Goal: Communication & Community: Answer question/provide support

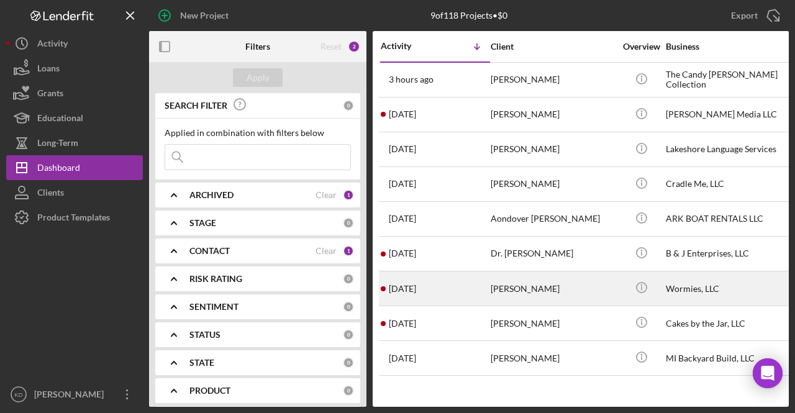
click at [565, 301] on div "[PERSON_NAME]" at bounding box center [553, 288] width 124 height 33
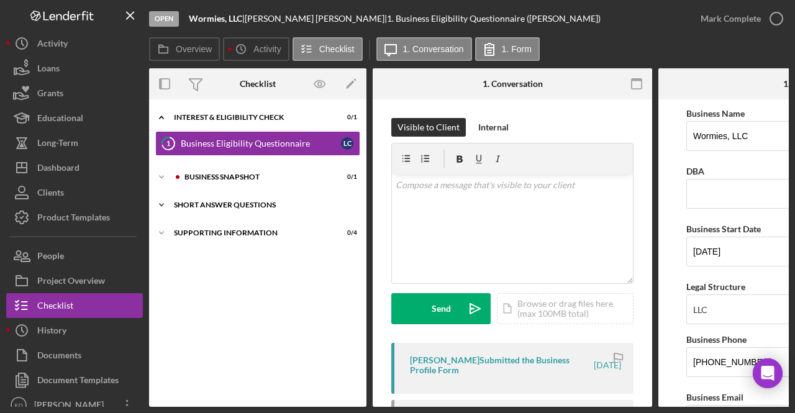
click at [231, 207] on div "Short Answer Questions" at bounding box center [262, 204] width 177 height 7
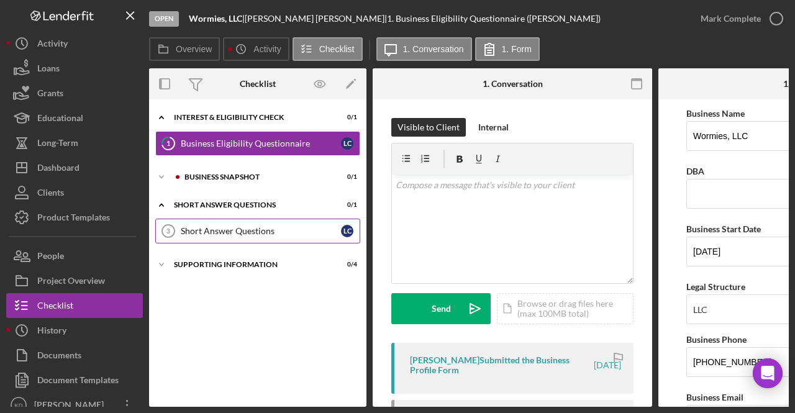
click at [231, 230] on div "Short Answer Questions" at bounding box center [261, 231] width 160 height 10
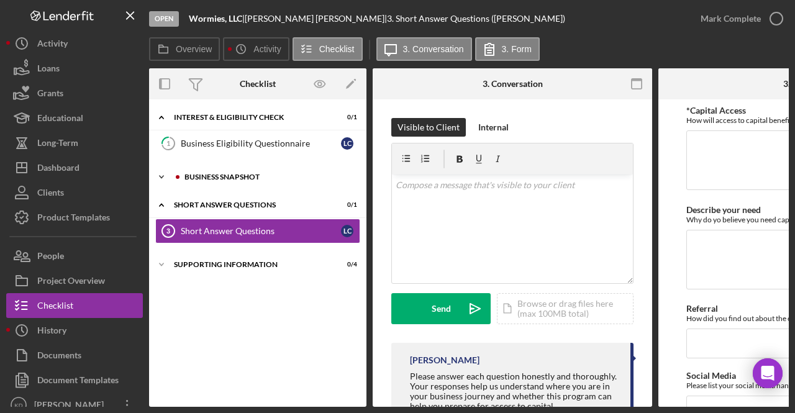
click at [256, 178] on div "Business Snapshot" at bounding box center [267, 176] width 166 height 7
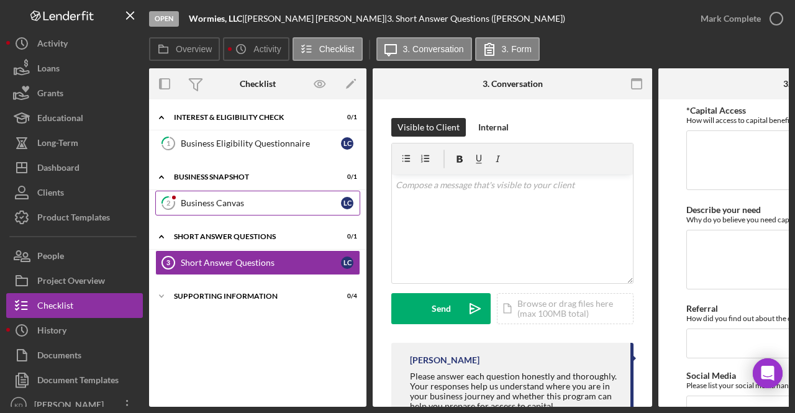
click at [251, 194] on link "2 Business Canvas L C" at bounding box center [257, 203] width 205 height 25
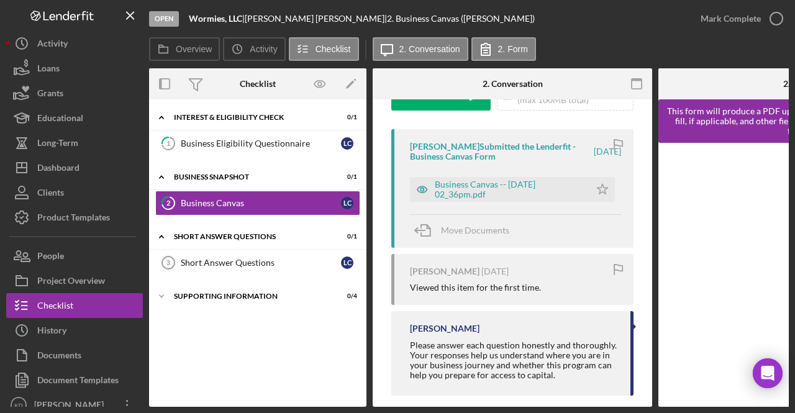
scroll to position [216, 0]
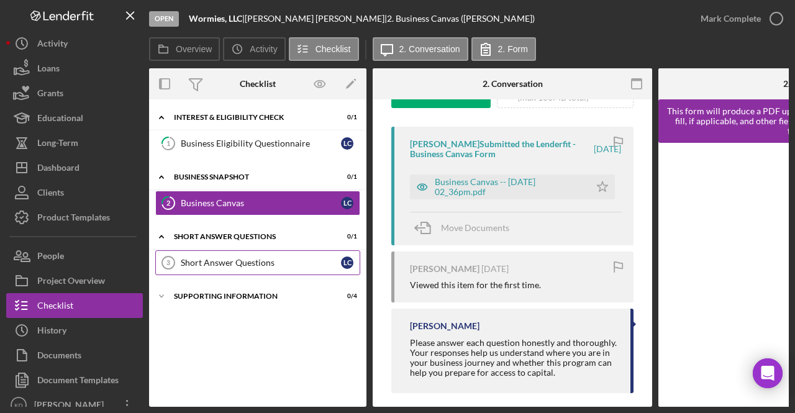
click at [204, 261] on div "Short Answer Questions" at bounding box center [261, 263] width 160 height 10
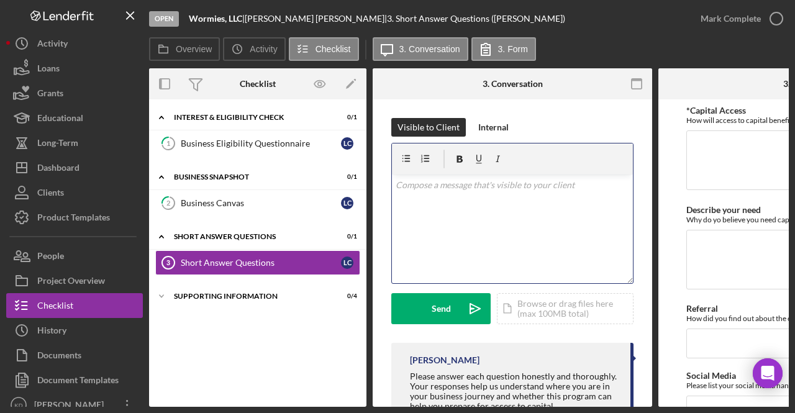
click at [482, 242] on div "v Color teal Color pink Remove color Add row above Add row below Add column bef…" at bounding box center [512, 228] width 241 height 109
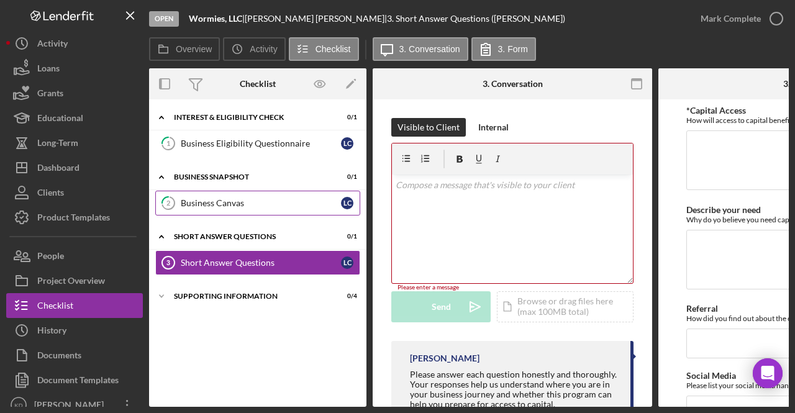
click at [230, 207] on link "2 Business Canvas L C" at bounding box center [257, 203] width 205 height 25
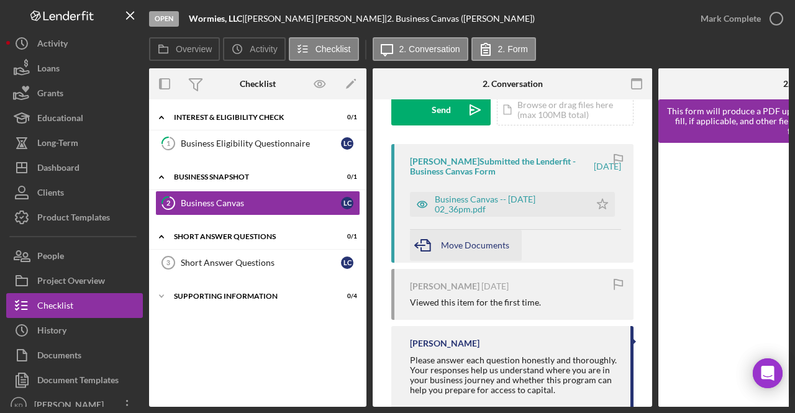
scroll to position [230, 0]
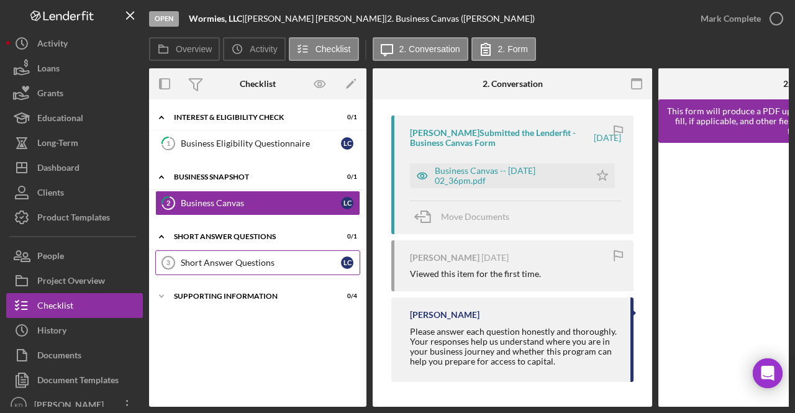
click at [237, 251] on link "Short Answer Questions 3 Short Answer Questions L C" at bounding box center [257, 262] width 205 height 25
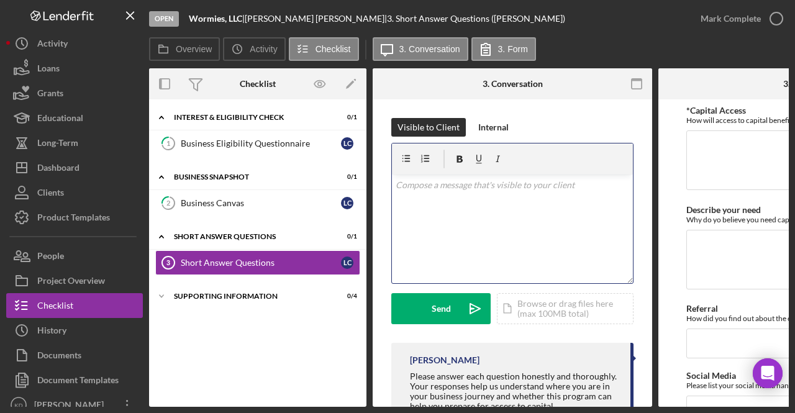
click at [463, 222] on div "v Color teal Color pink Remove color Add row above Add row below Add column bef…" at bounding box center [512, 228] width 241 height 109
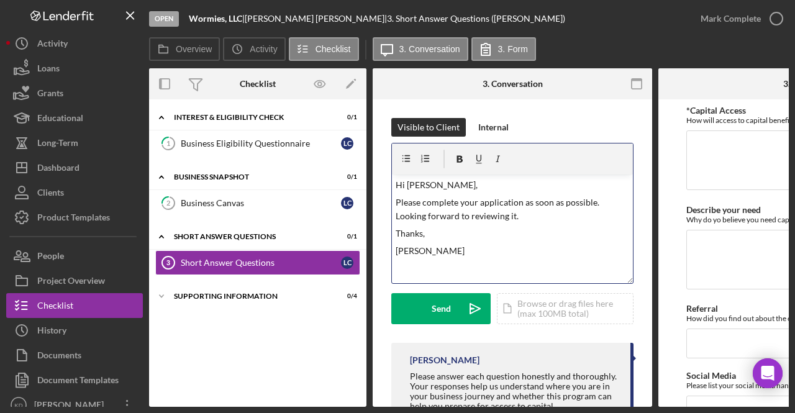
drag, startPoint x: 416, startPoint y: 254, endPoint x: 393, endPoint y: 208, distance: 51.4
drag, startPoint x: 393, startPoint y: 208, endPoint x: 595, endPoint y: 224, distance: 202.4
click at [595, 224] on div "v Color teal Color pink Remove color Add row above Add row below Add column bef…" at bounding box center [512, 228] width 241 height 109
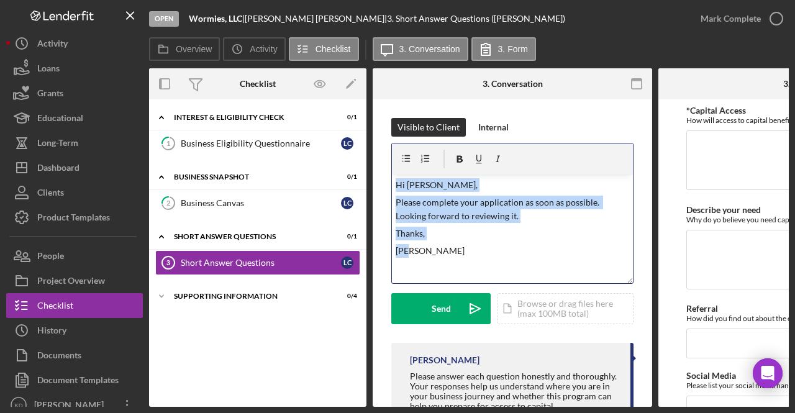
drag, startPoint x: 395, startPoint y: 184, endPoint x: 437, endPoint y: 248, distance: 76.1
click at [437, 248] on div "v Color teal Color pink Remove color Add row above Add row below Add column bef…" at bounding box center [512, 228] width 241 height 109
copy div "Hi [PERSON_NAME], Please complete your application as soon as possible. Looking…"
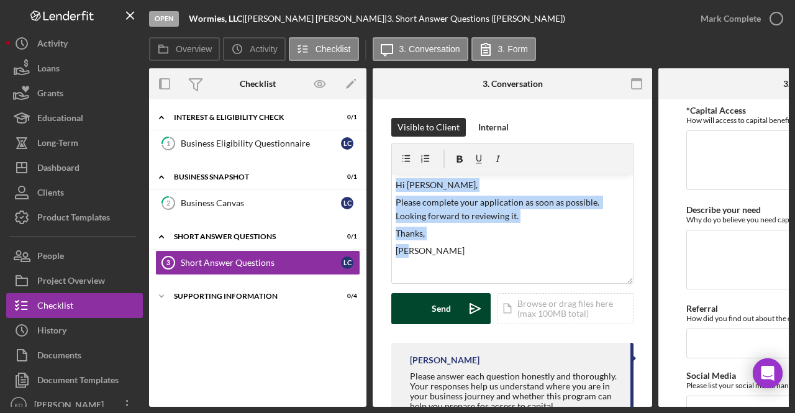
click at [445, 307] on div "Send" at bounding box center [441, 308] width 19 height 31
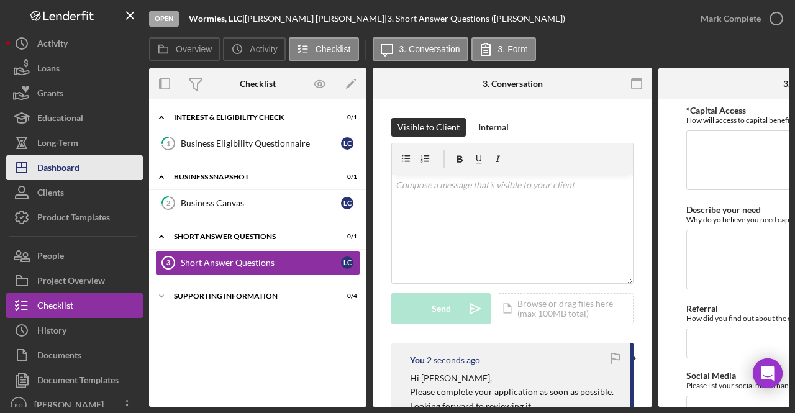
click at [65, 168] on div "Dashboard" at bounding box center [58, 169] width 42 height 28
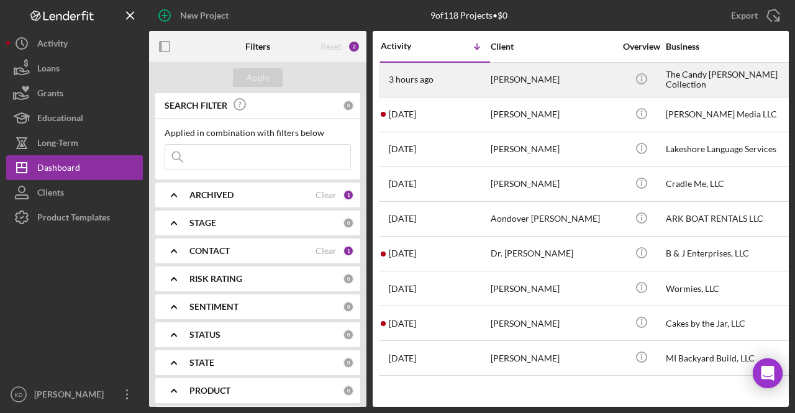
click at [518, 81] on div "[PERSON_NAME]" at bounding box center [553, 79] width 124 height 33
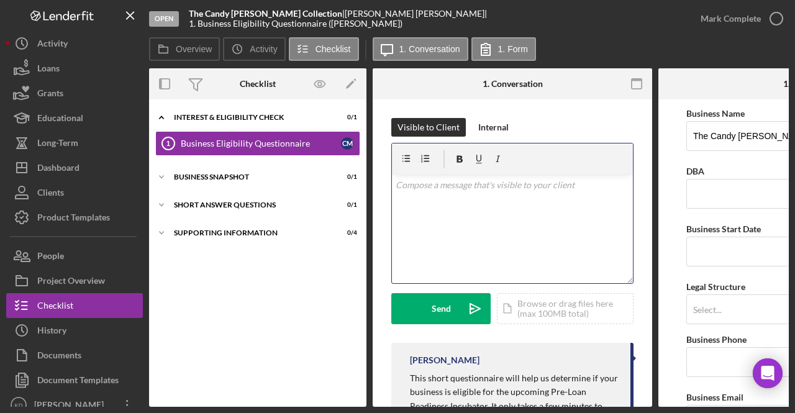
click at [481, 227] on div "v Color teal Color pink Remove color Add row above Add row below Add column bef…" at bounding box center [512, 228] width 241 height 109
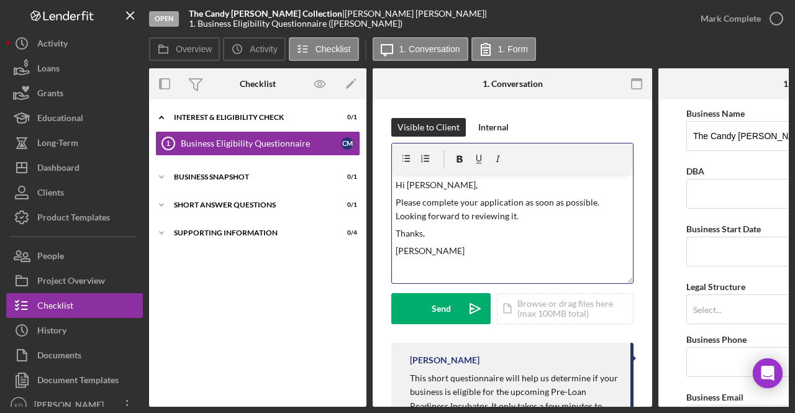
click at [416, 185] on p "Hi [PERSON_NAME]," at bounding box center [513, 185] width 234 height 14
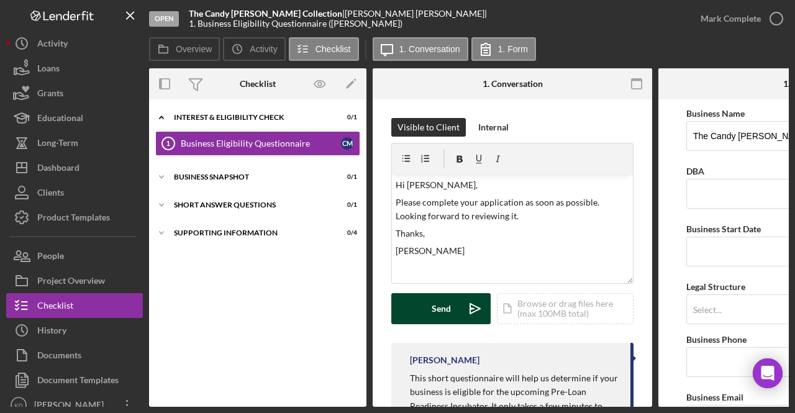
click at [412, 307] on button "Send Icon/icon-invite-send" at bounding box center [440, 308] width 99 height 31
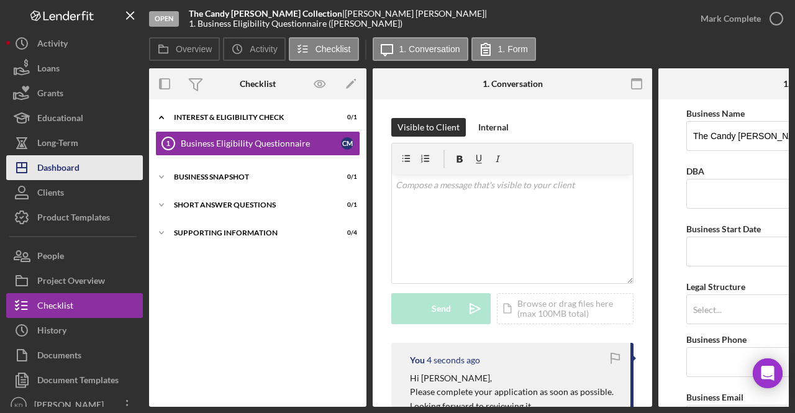
click at [68, 170] on div "Dashboard" at bounding box center [58, 169] width 42 height 28
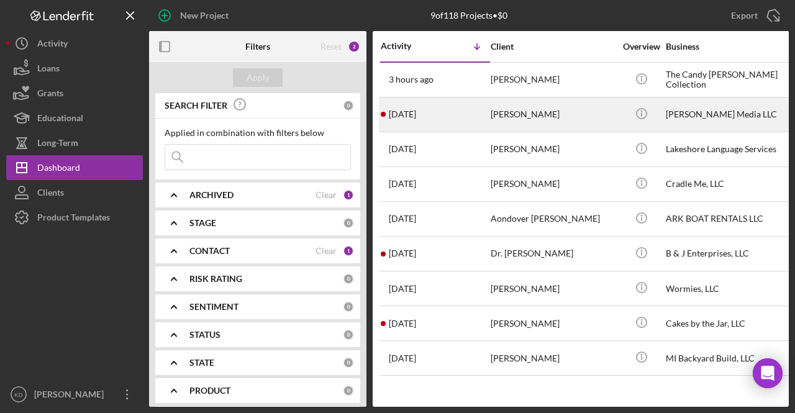
click at [510, 119] on div "[PERSON_NAME]" at bounding box center [553, 114] width 124 height 33
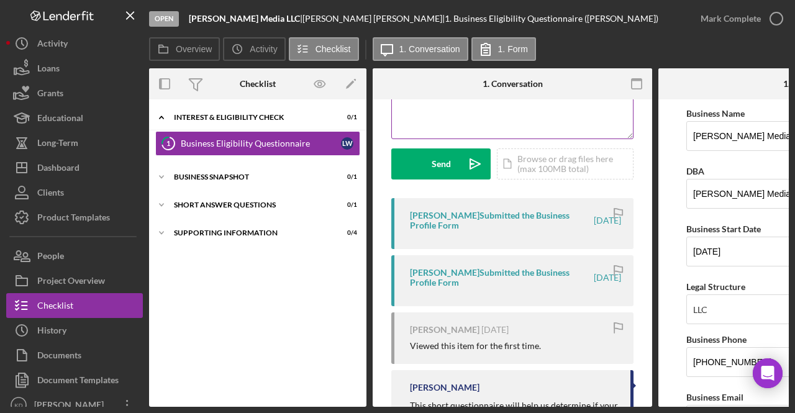
scroll to position [147, 0]
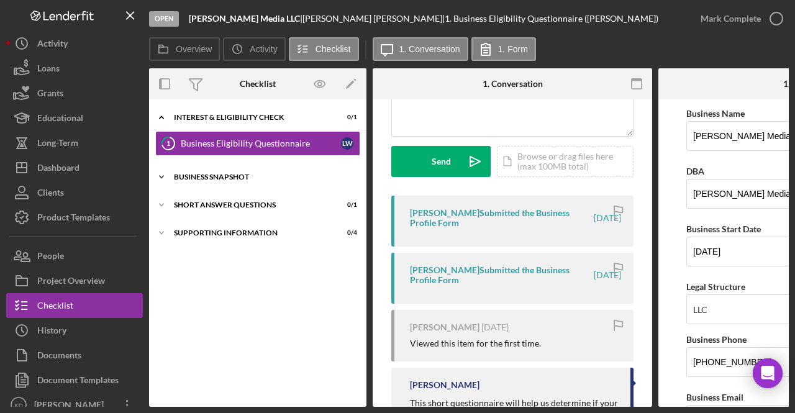
click at [245, 184] on div "Icon/Expander Business Snapshot 0 / 1" at bounding box center [257, 177] width 217 height 25
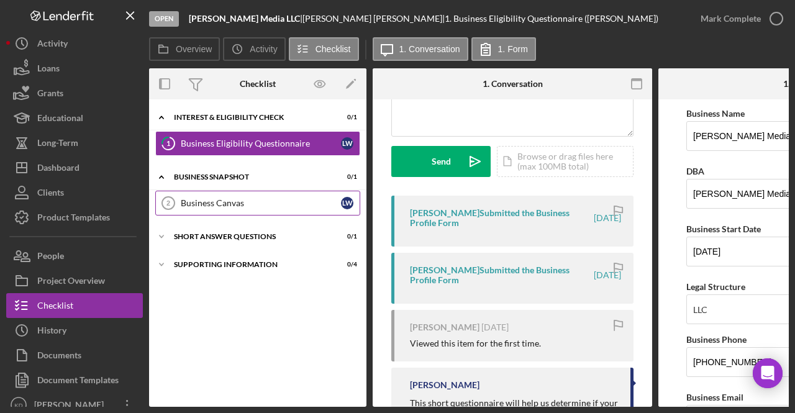
click at [241, 208] on link "Business Canvas 2 Business Canvas [PERSON_NAME]" at bounding box center [257, 203] width 205 height 25
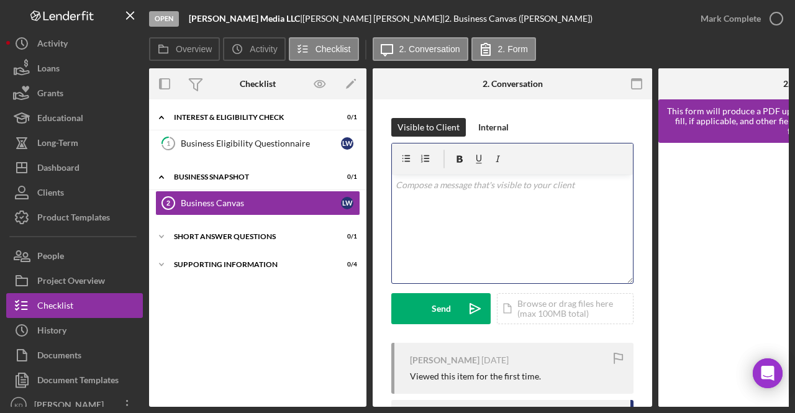
drag, startPoint x: 445, startPoint y: 249, endPoint x: 430, endPoint y: 245, distance: 15.4
click at [430, 245] on div "v Color teal Color pink Remove color Add row above Add row below Add column bef…" at bounding box center [512, 228] width 241 height 109
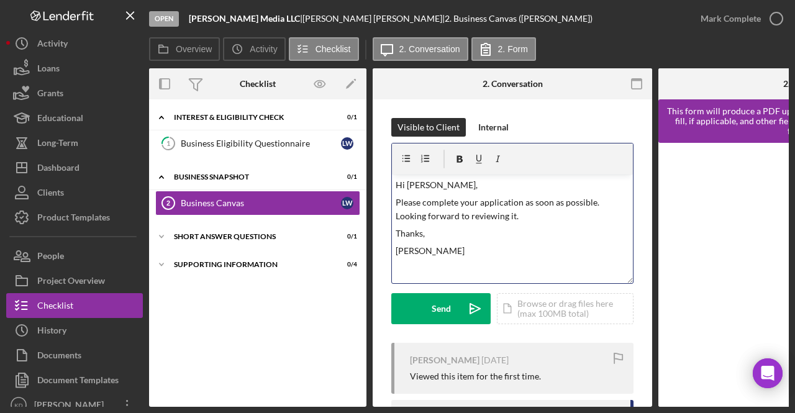
click at [419, 183] on p "Hi [PERSON_NAME]," at bounding box center [513, 185] width 234 height 14
click at [433, 312] on div "Send" at bounding box center [441, 308] width 19 height 31
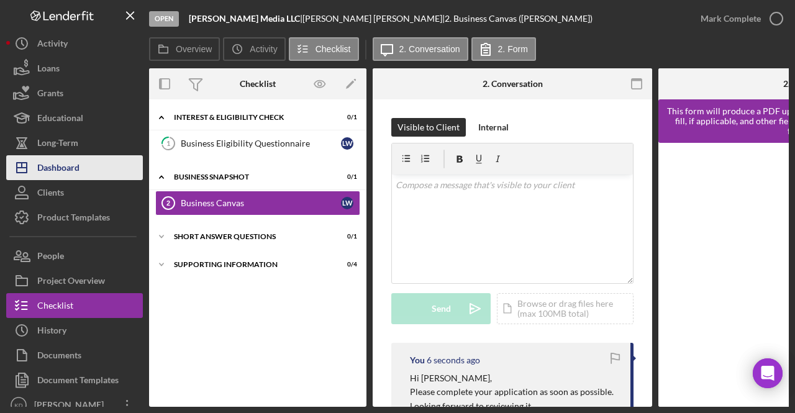
click at [81, 167] on button "Icon/Dashboard Dashboard" at bounding box center [74, 167] width 137 height 25
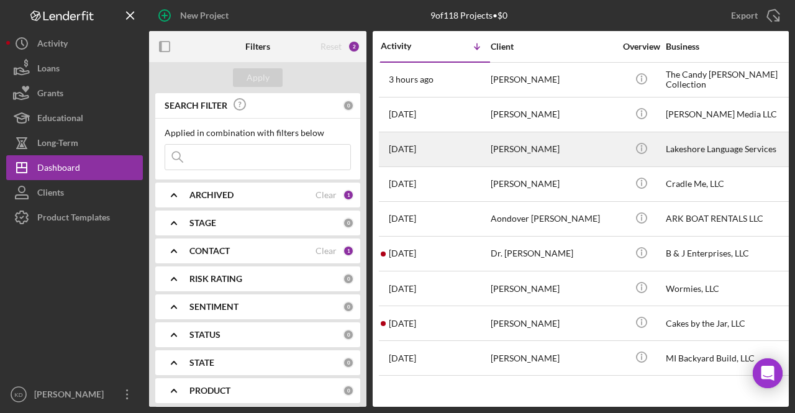
click at [549, 151] on div "[PERSON_NAME]" at bounding box center [553, 149] width 124 height 33
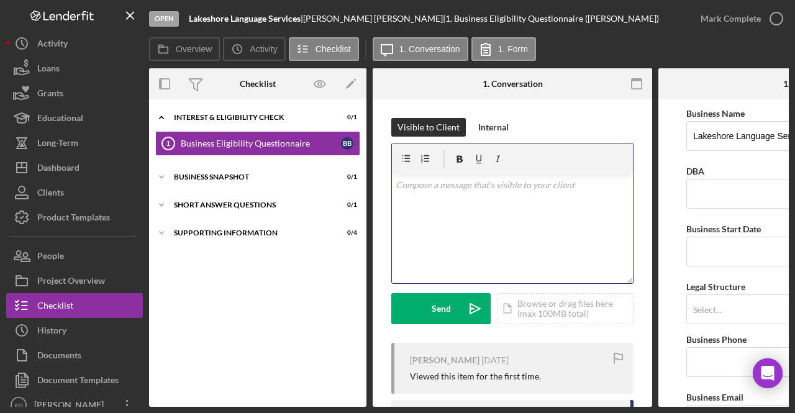
click at [436, 236] on div "v Color teal Color pink Remove color Add row above Add row below Add column bef…" at bounding box center [512, 228] width 241 height 109
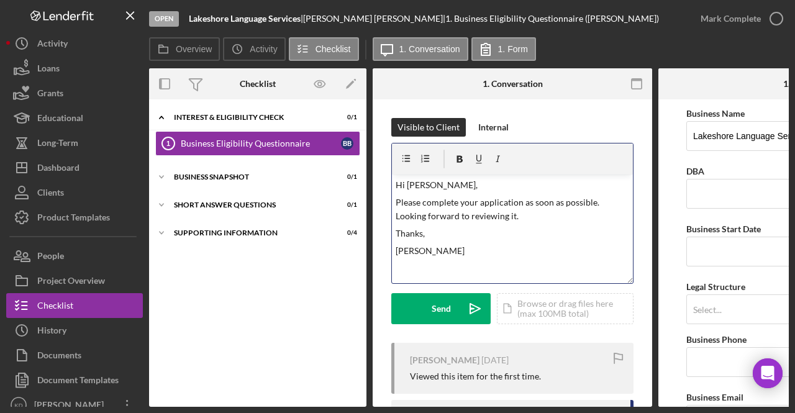
click at [420, 184] on p "Hi [PERSON_NAME]," at bounding box center [513, 185] width 234 height 14
click at [424, 312] on button "Send Icon/icon-invite-send" at bounding box center [440, 308] width 99 height 31
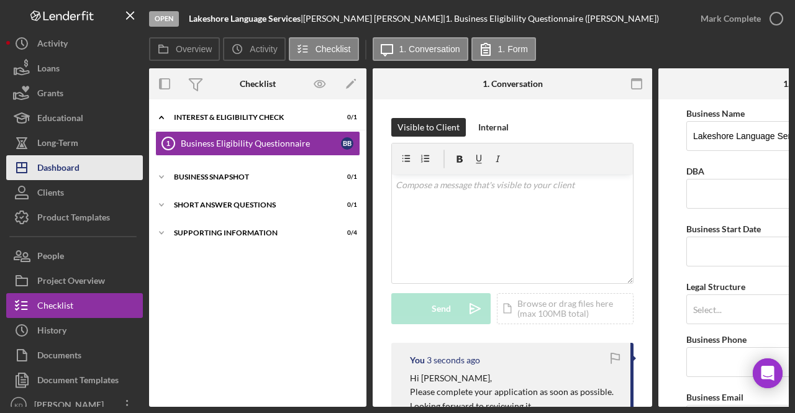
click at [65, 156] on div "Dashboard" at bounding box center [58, 169] width 42 height 28
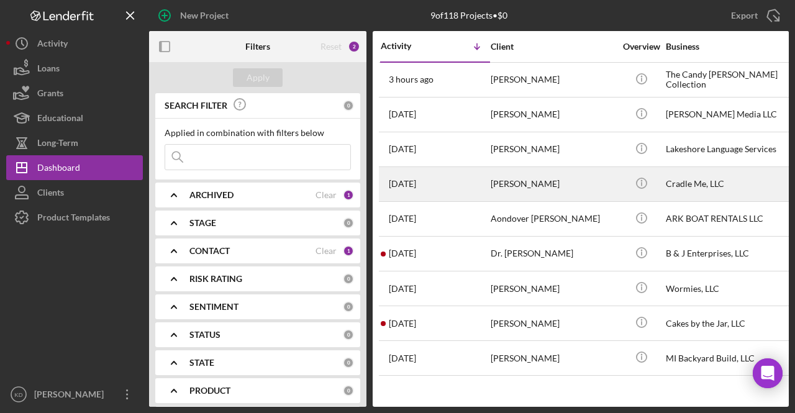
click at [540, 196] on div "[PERSON_NAME]" at bounding box center [553, 184] width 124 height 33
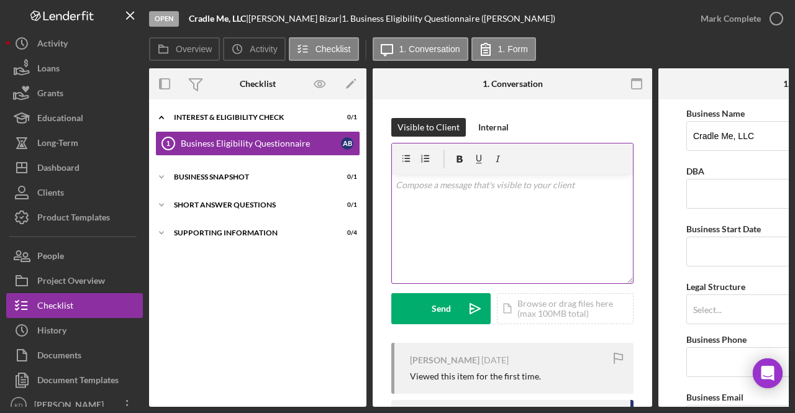
click at [469, 192] on div "v Color teal Color pink Remove color Add row above Add row below Add column bef…" at bounding box center [512, 228] width 241 height 109
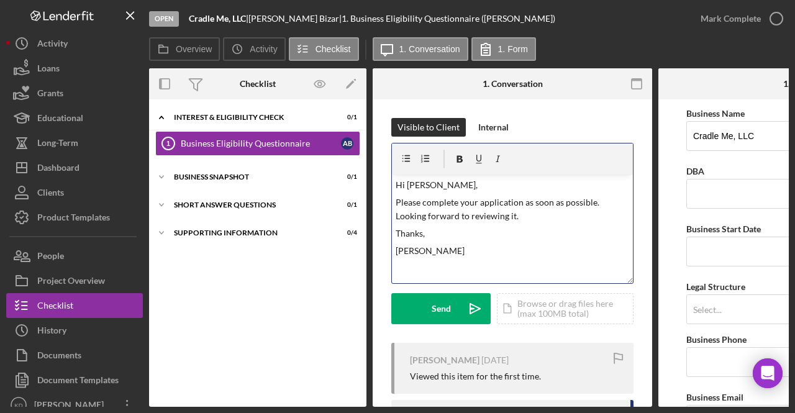
click at [417, 188] on p "Hi [PERSON_NAME]," at bounding box center [513, 185] width 234 height 14
click at [428, 312] on button "Send Icon/icon-invite-send" at bounding box center [440, 308] width 99 height 31
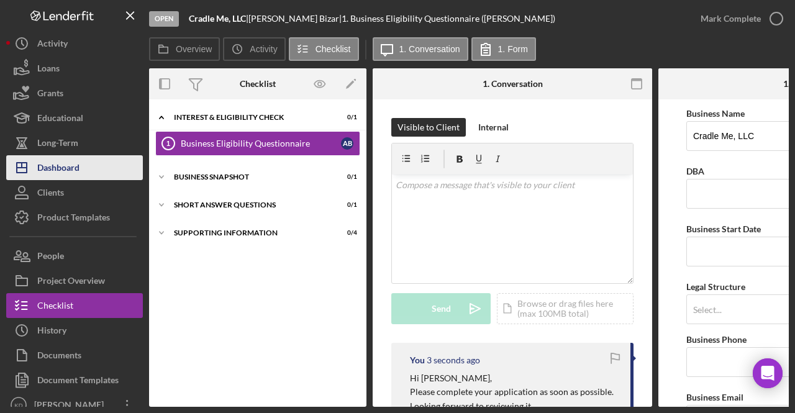
click at [61, 170] on div "Dashboard" at bounding box center [58, 169] width 42 height 28
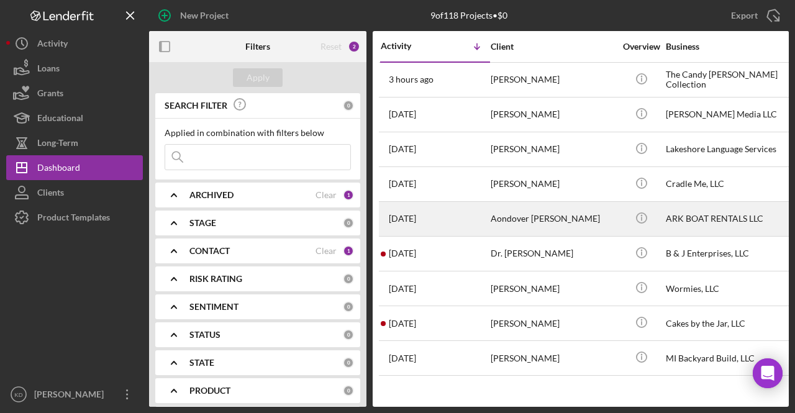
click at [575, 214] on div "Aondover [PERSON_NAME]" at bounding box center [553, 218] width 124 height 33
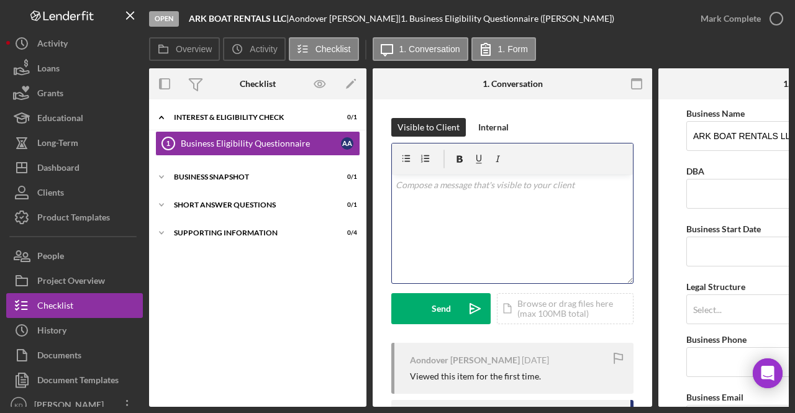
click at [527, 213] on div "v Color teal Color pink Remove color Add row above Add row below Add column bef…" at bounding box center [512, 228] width 241 height 109
paste div
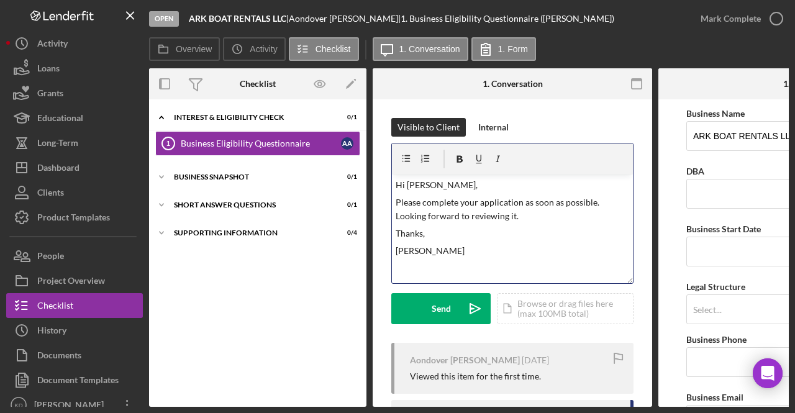
click at [419, 188] on p "Hi [PERSON_NAME]," at bounding box center [513, 185] width 234 height 14
click at [409, 312] on button "Send Icon/icon-invite-send" at bounding box center [440, 308] width 99 height 31
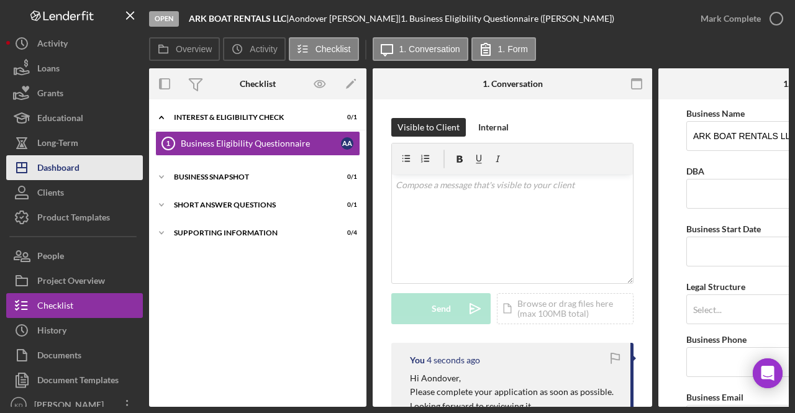
click at [84, 171] on button "Icon/Dashboard Dashboard" at bounding box center [74, 167] width 137 height 25
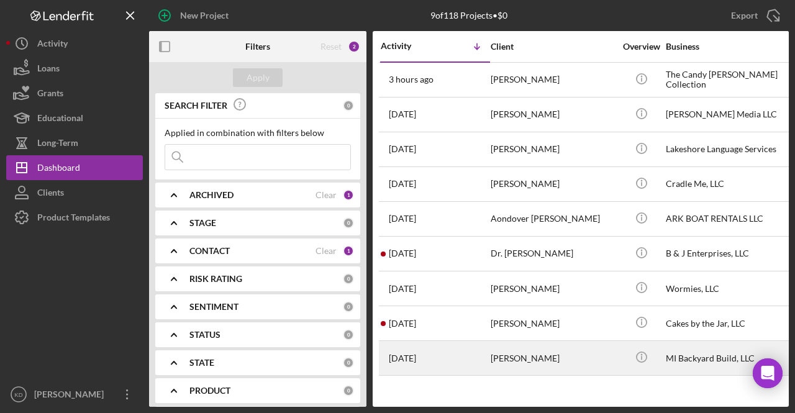
click at [543, 366] on div "[PERSON_NAME]" at bounding box center [553, 358] width 124 height 33
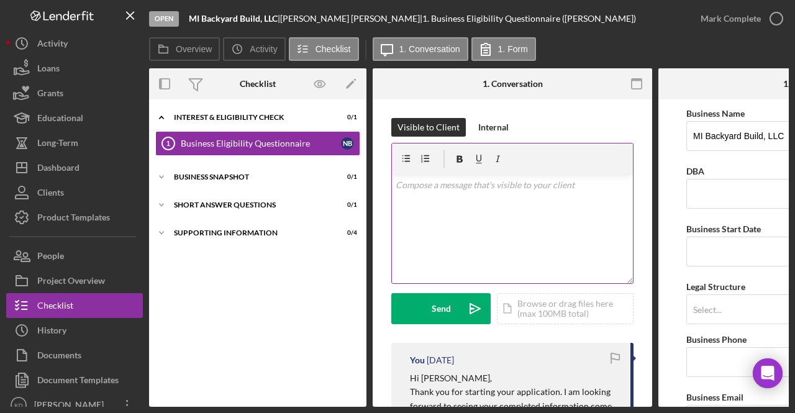
click at [497, 237] on div "v Color teal Color pink Remove color Add row above Add row below Add column bef…" at bounding box center [512, 228] width 241 height 109
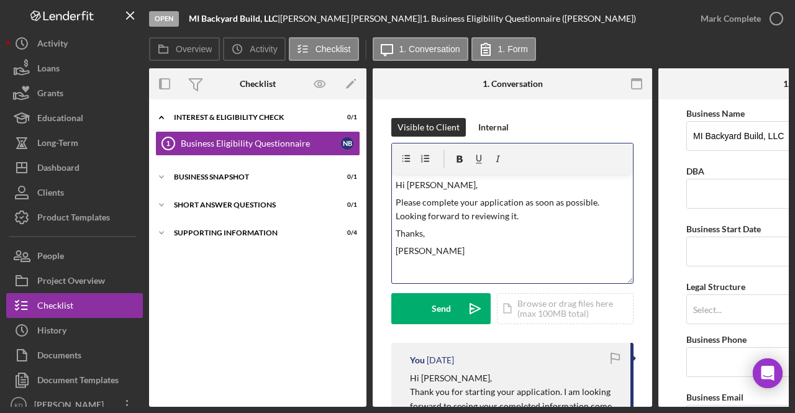
click at [421, 186] on p "Hi [PERSON_NAME]," at bounding box center [513, 185] width 234 height 14
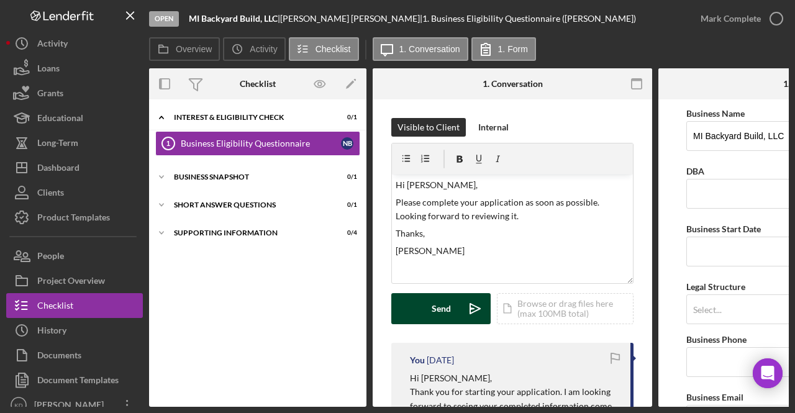
click at [430, 307] on button "Send Icon/icon-invite-send" at bounding box center [440, 308] width 99 height 31
